Goal: Navigation & Orientation: Find specific page/section

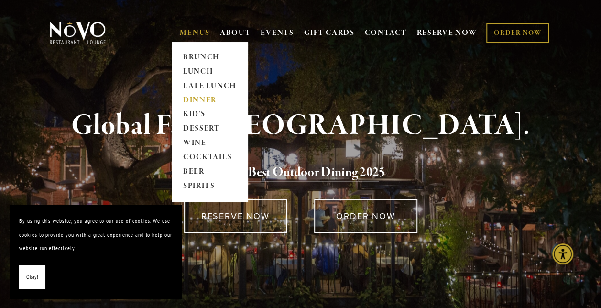
click at [196, 100] on link "DINNER" at bounding box center [210, 100] width 60 height 14
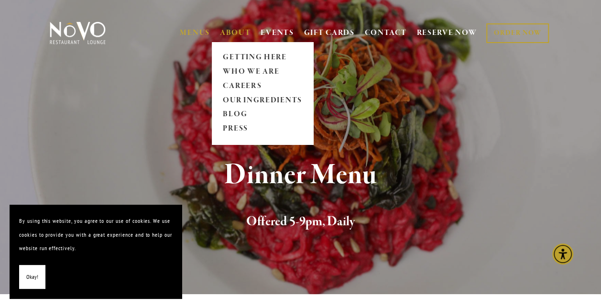
click at [234, 34] on link "ABOUT" at bounding box center [235, 33] width 31 height 10
